Goal: Register for event/course

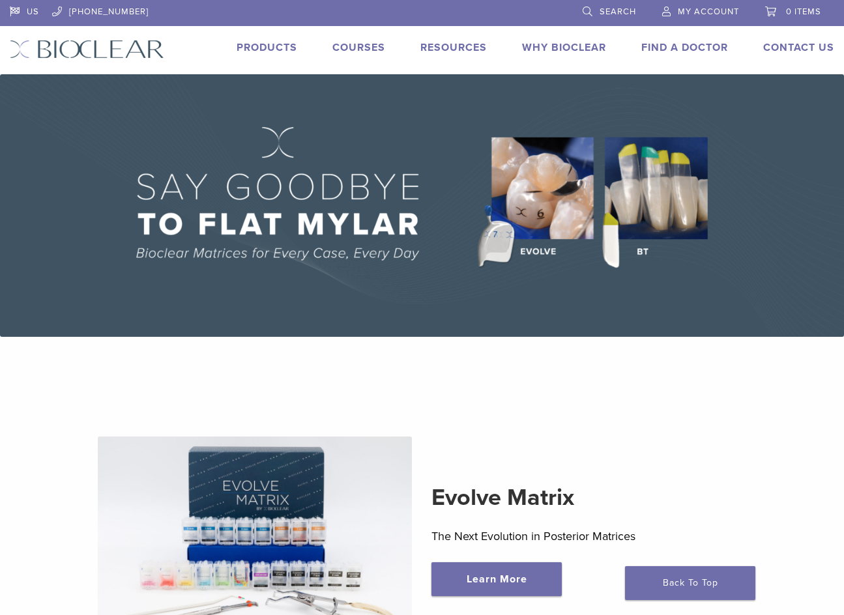
click at [364, 49] on link "Courses" at bounding box center [358, 47] width 53 height 13
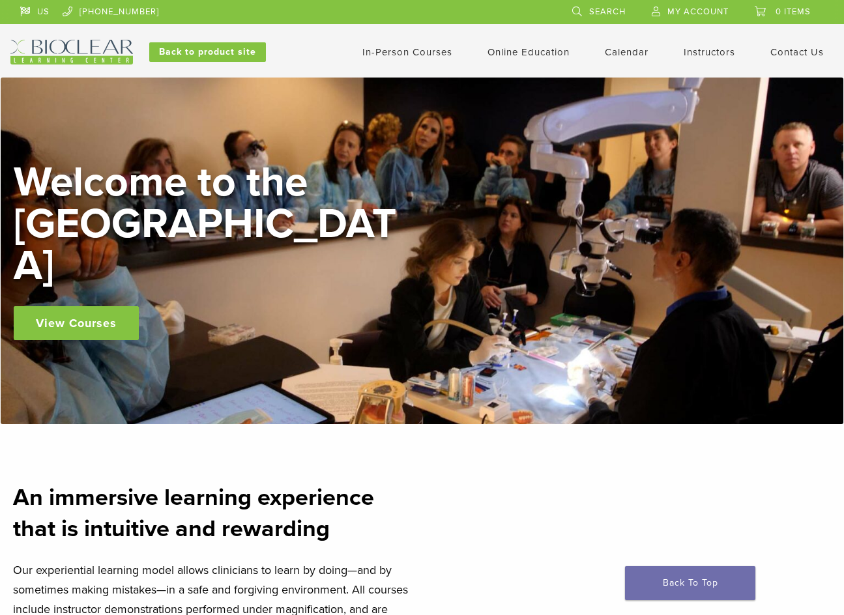
click at [93, 306] on link "View Courses" at bounding box center [76, 323] width 125 height 34
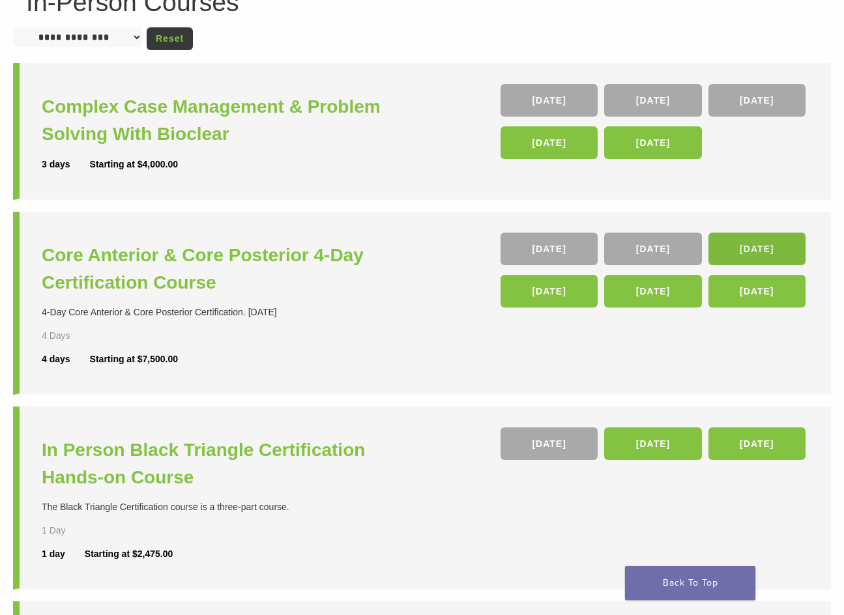
scroll to position [195, 0]
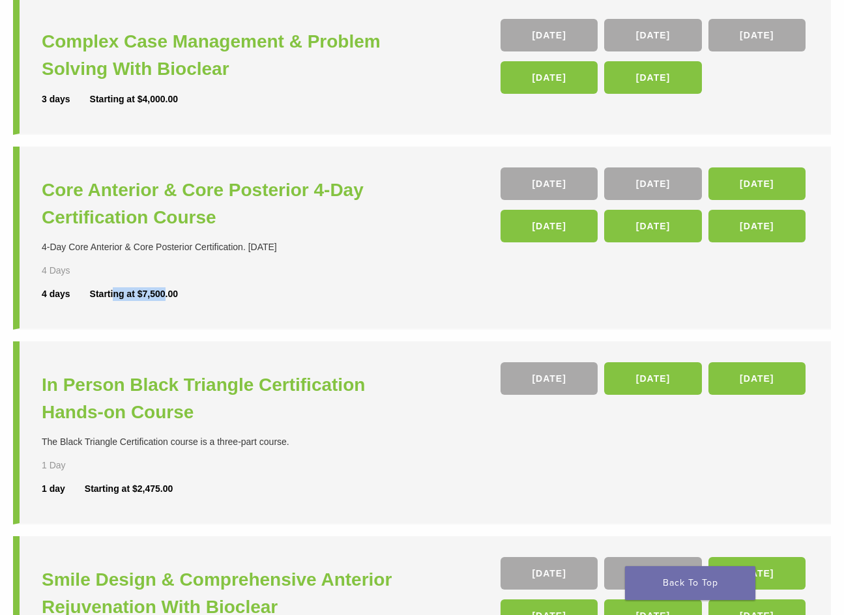
drag, startPoint x: 163, startPoint y: 289, endPoint x: 113, endPoint y: 295, distance: 49.9
click at [113, 295] on div "Starting at $7,500.00" at bounding box center [134, 294] width 88 height 14
click at [149, 296] on div "Starting at $7,500.00" at bounding box center [134, 294] width 88 height 14
click at [302, 291] on div "4 days Starting at $7,500.00" at bounding box center [234, 294] width 384 height 14
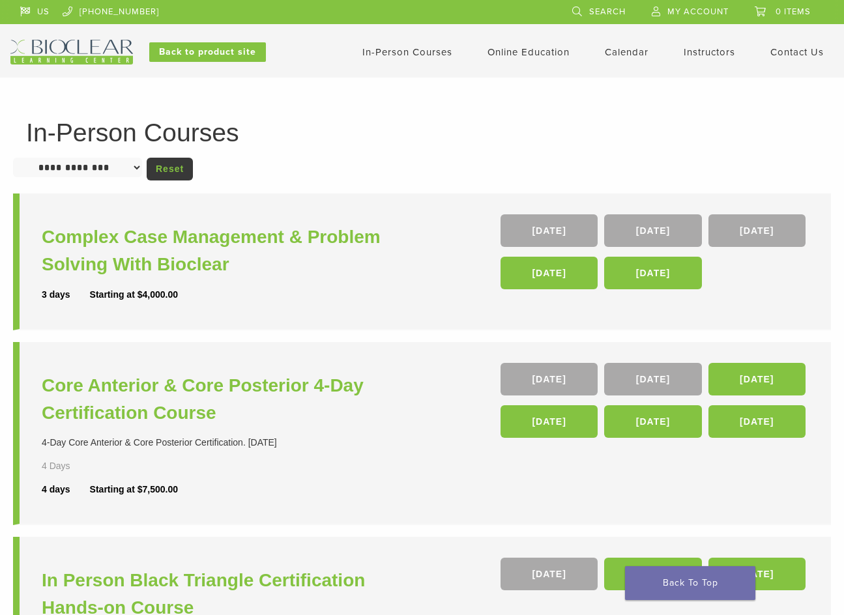
scroll to position [65, 0]
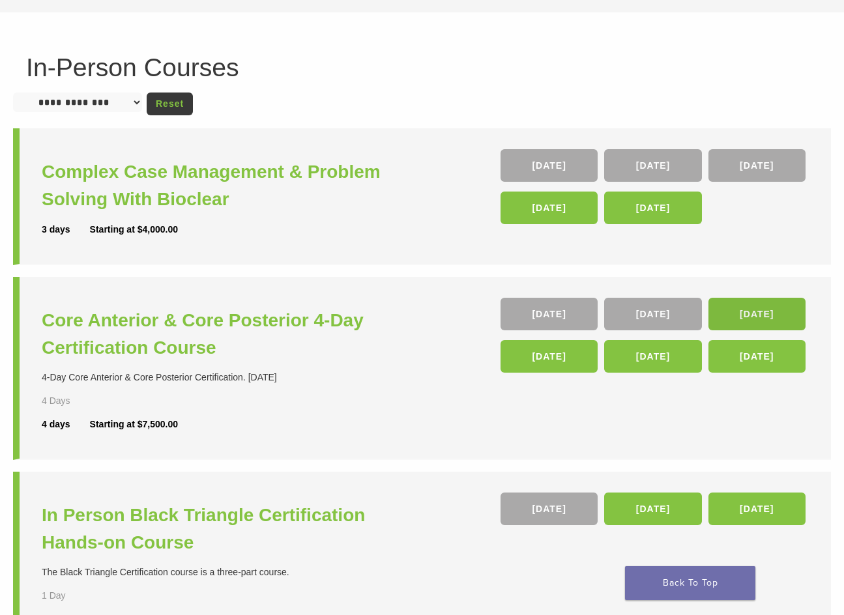
click at [756, 310] on link "05 Nov" at bounding box center [756, 314] width 97 height 33
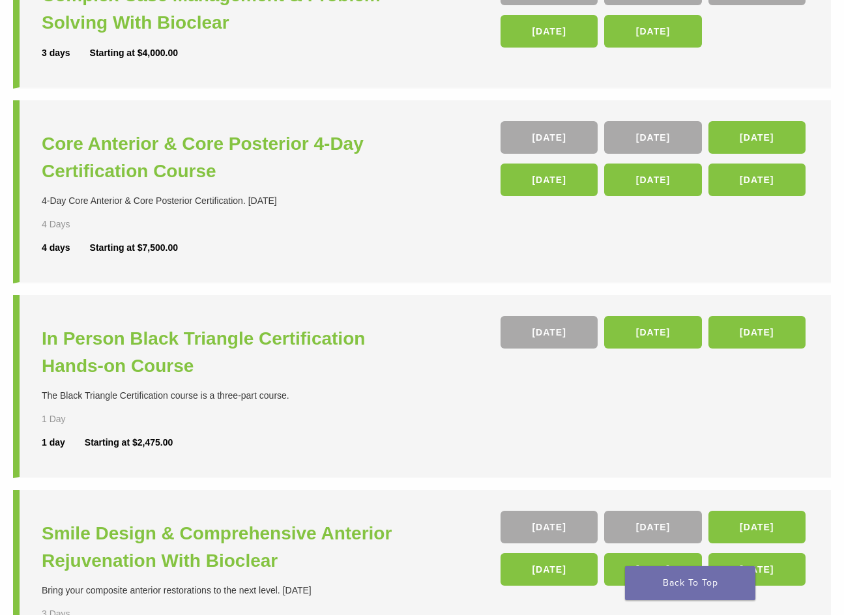
scroll to position [130, 0]
